Goal: Task Accomplishment & Management: Manage account settings

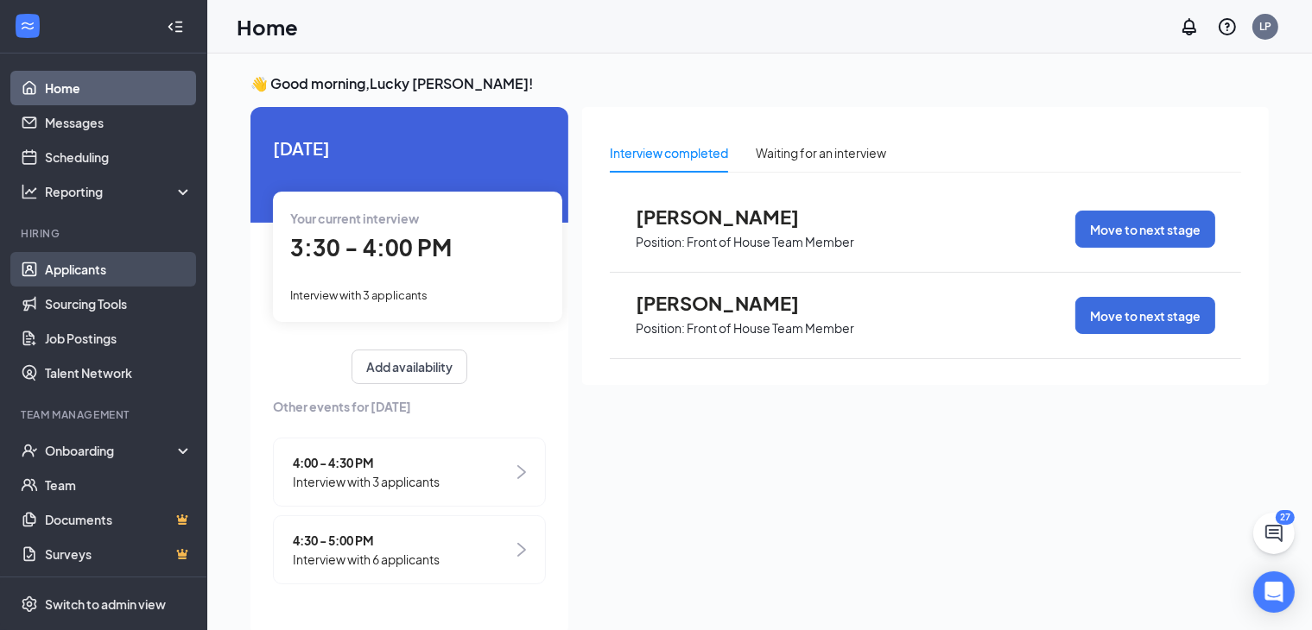
drag, startPoint x: 129, startPoint y: 275, endPoint x: 98, endPoint y: 281, distance: 31.5
click at [98, 281] on link "Applicants" at bounding box center [119, 269] width 148 height 35
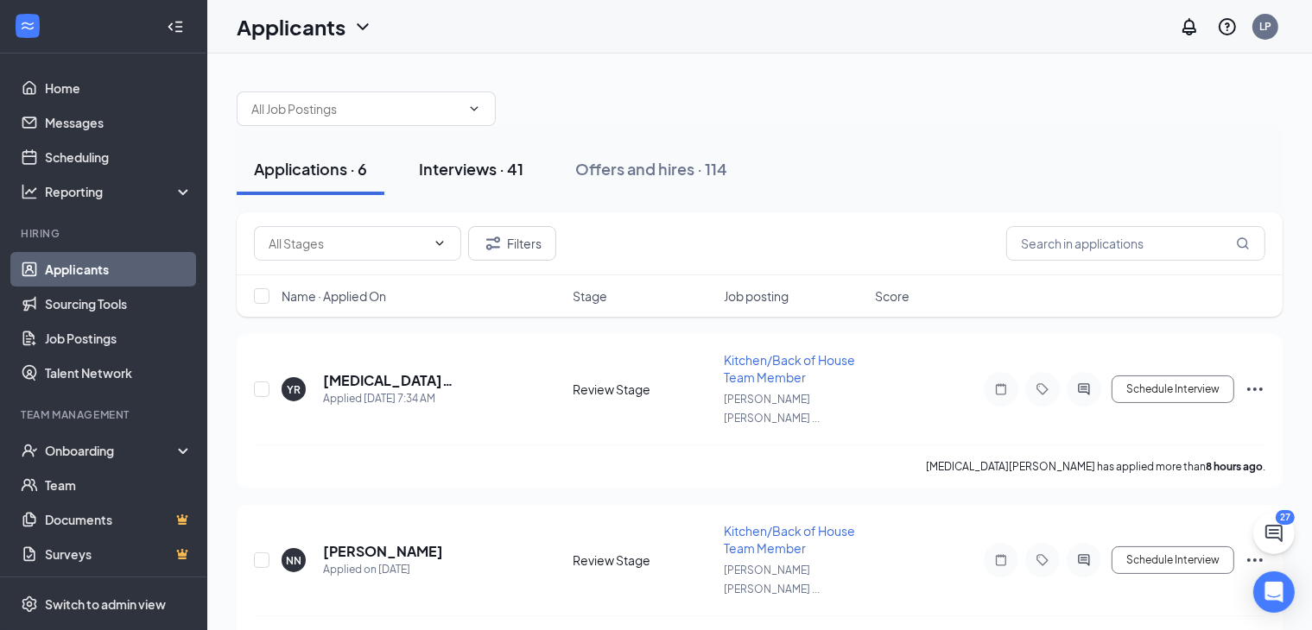
click at [487, 178] on div "Interviews · 41" at bounding box center [471, 169] width 104 height 22
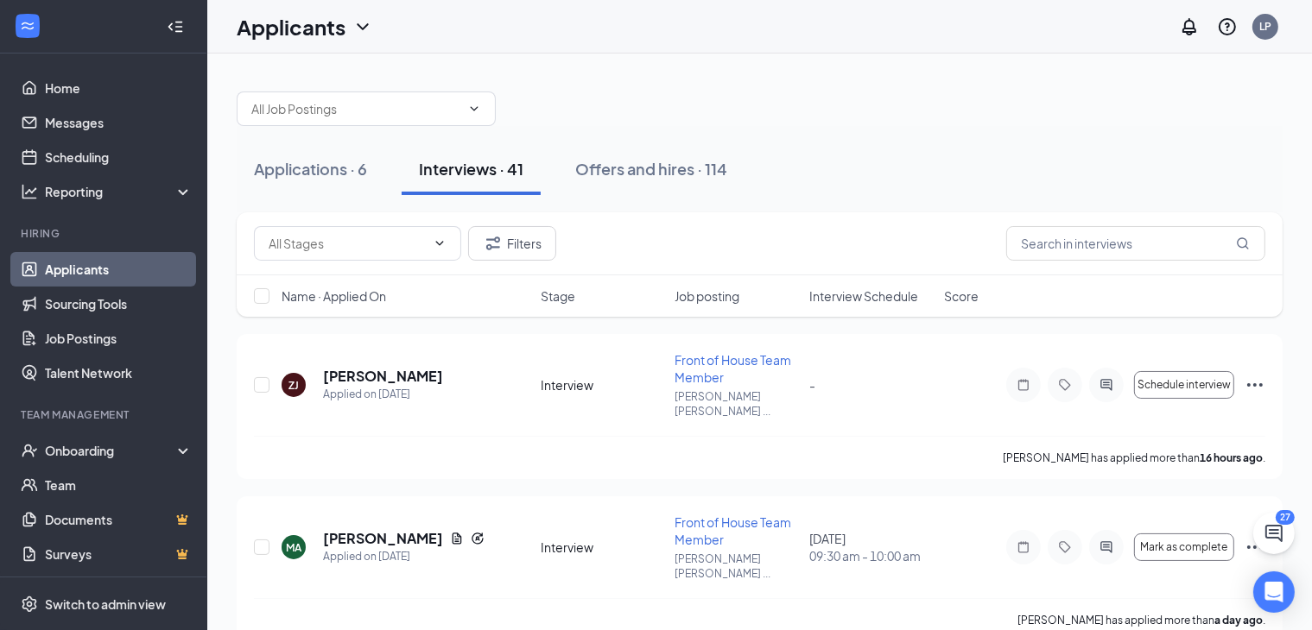
click at [875, 301] on span "Interview Schedule" at bounding box center [863, 296] width 109 height 17
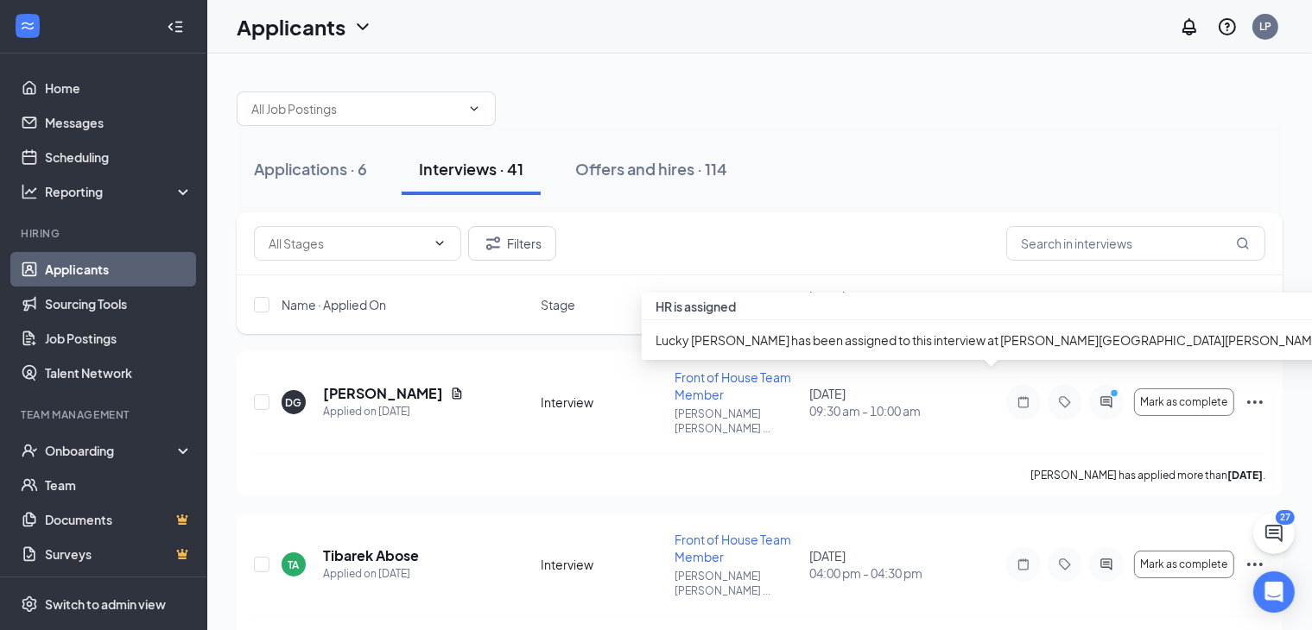
click at [850, 310] on div "HR is assigned" at bounding box center [991, 307] width 699 height 28
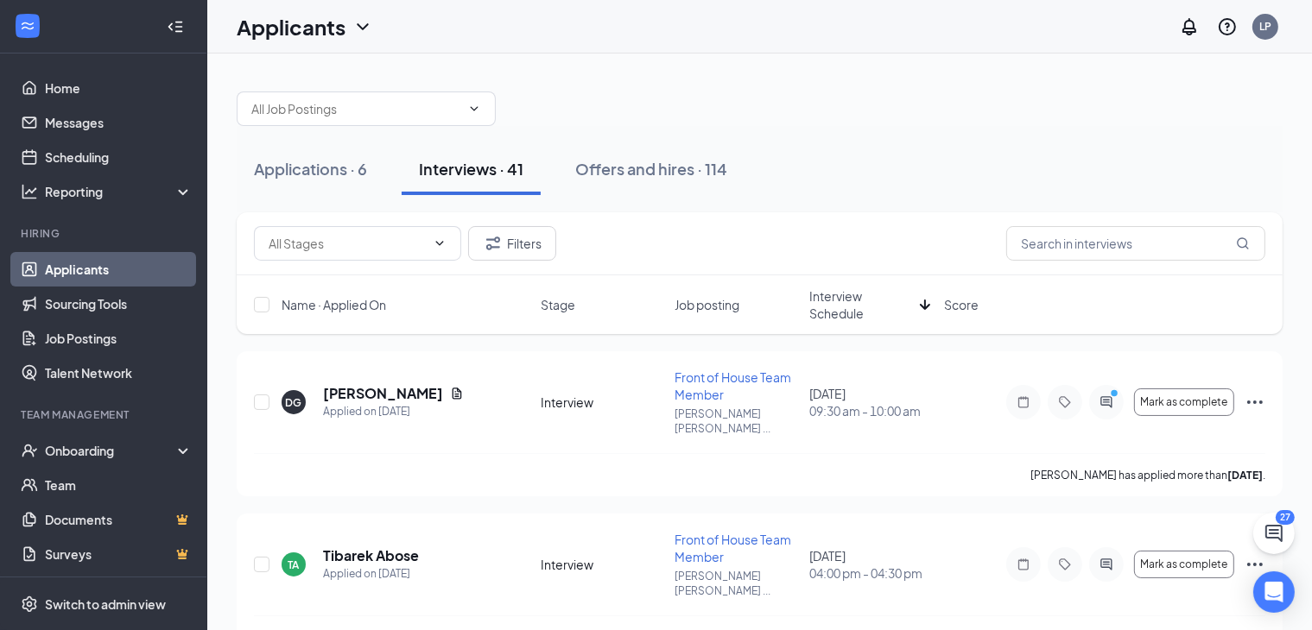
click at [891, 231] on div "Filters" at bounding box center [759, 243] width 1011 height 35
click at [838, 319] on span "Interview Schedule" at bounding box center [861, 305] width 104 height 35
drag, startPoint x: 838, startPoint y: 319, endPoint x: 763, endPoint y: 221, distance: 122.6
click at [763, 221] on div "Filters" at bounding box center [760, 243] width 1046 height 63
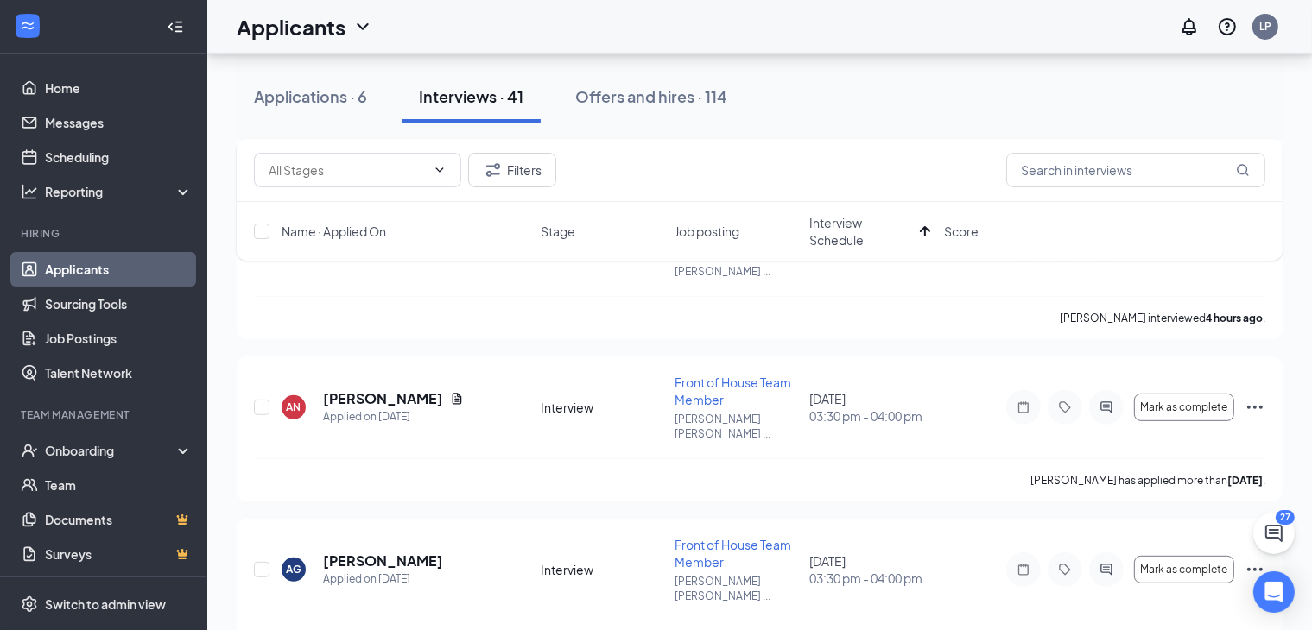
scroll to position [643, 0]
